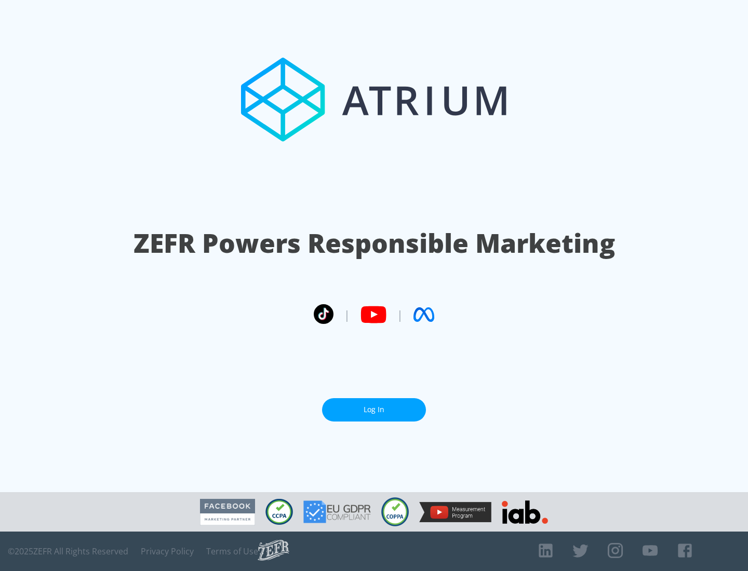
click at [374, 410] on link "Log In" at bounding box center [374, 409] width 104 height 23
